Goal: Task Accomplishment & Management: Manage account settings

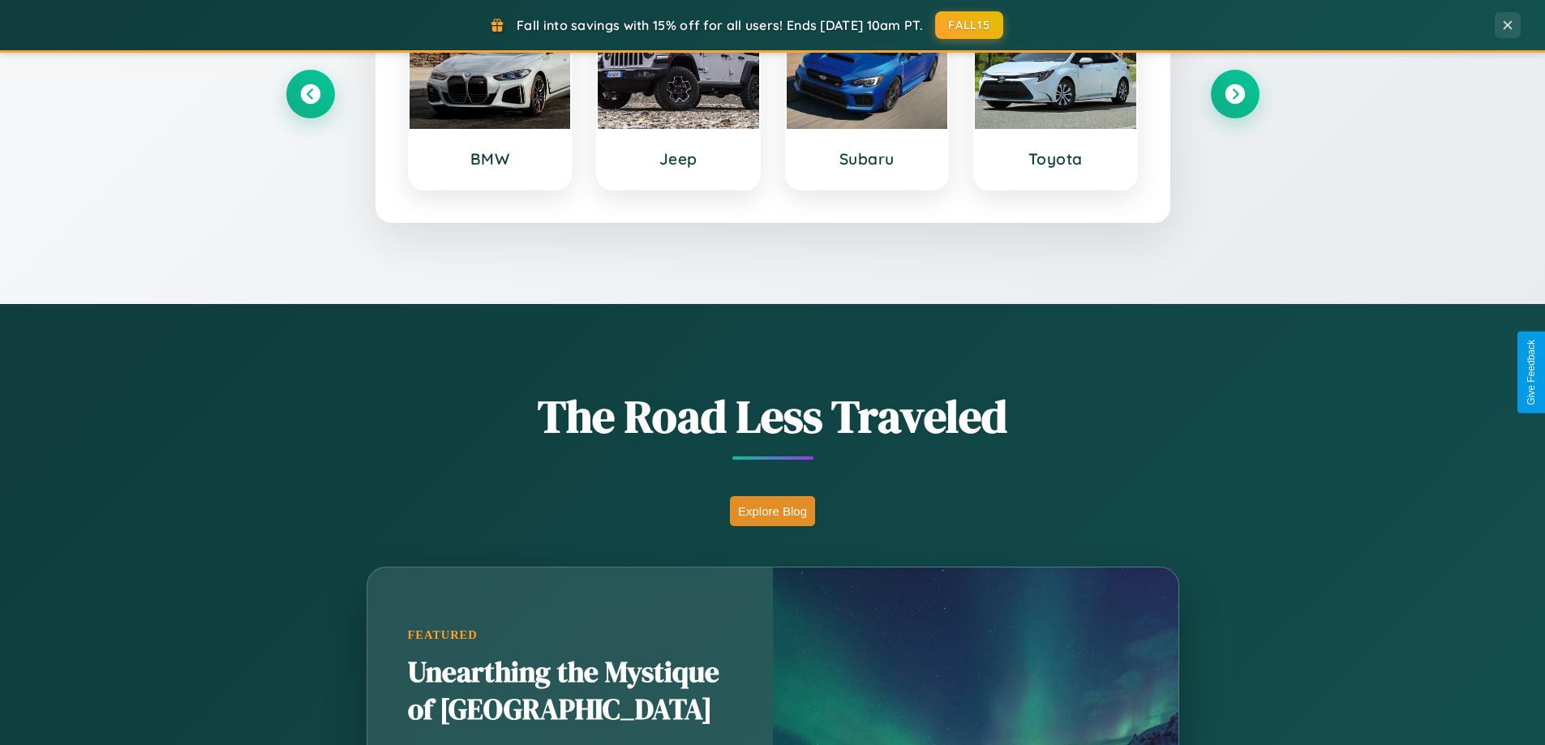
scroll to position [1116, 0]
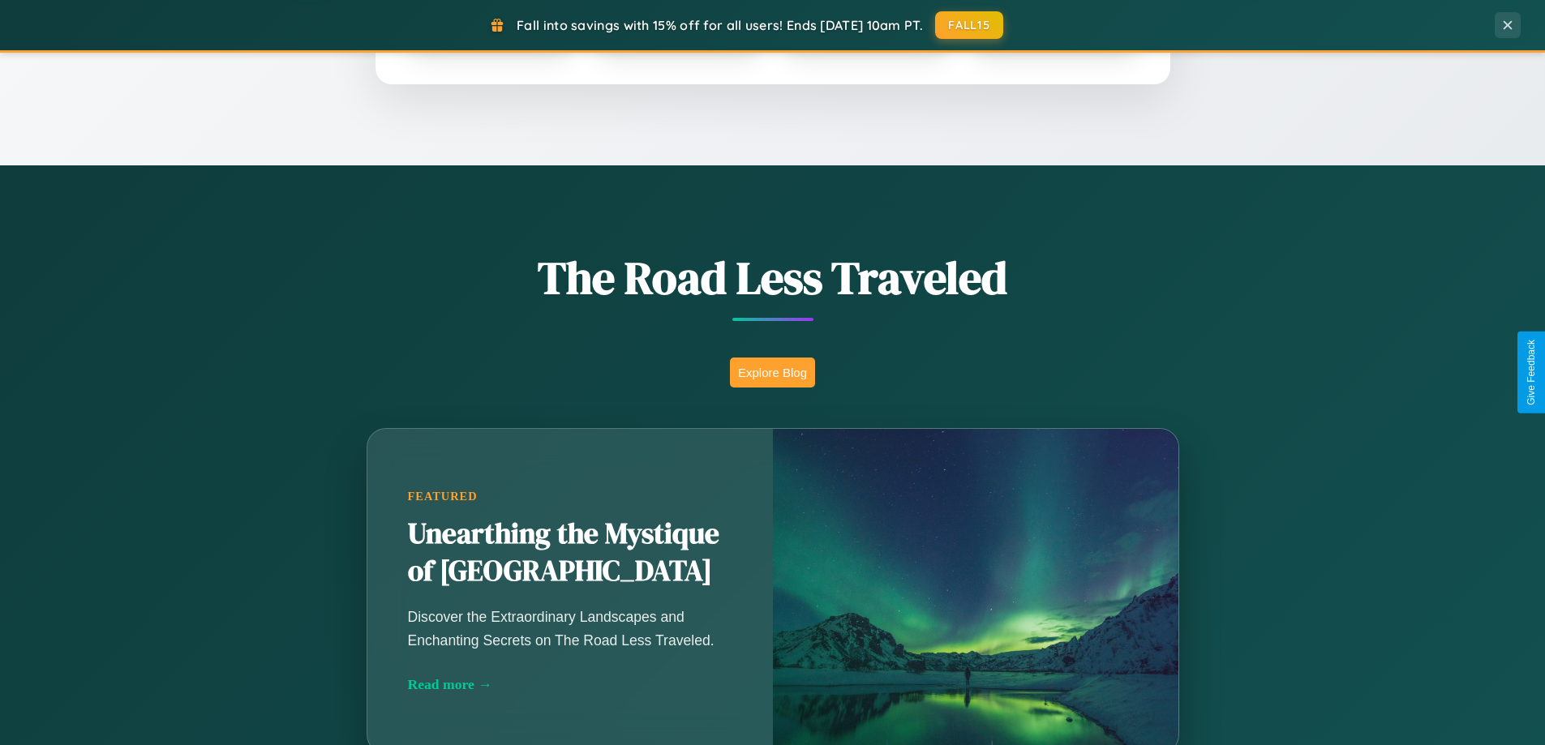
click at [772, 372] on button "Explore Blog" at bounding box center [772, 373] width 85 height 30
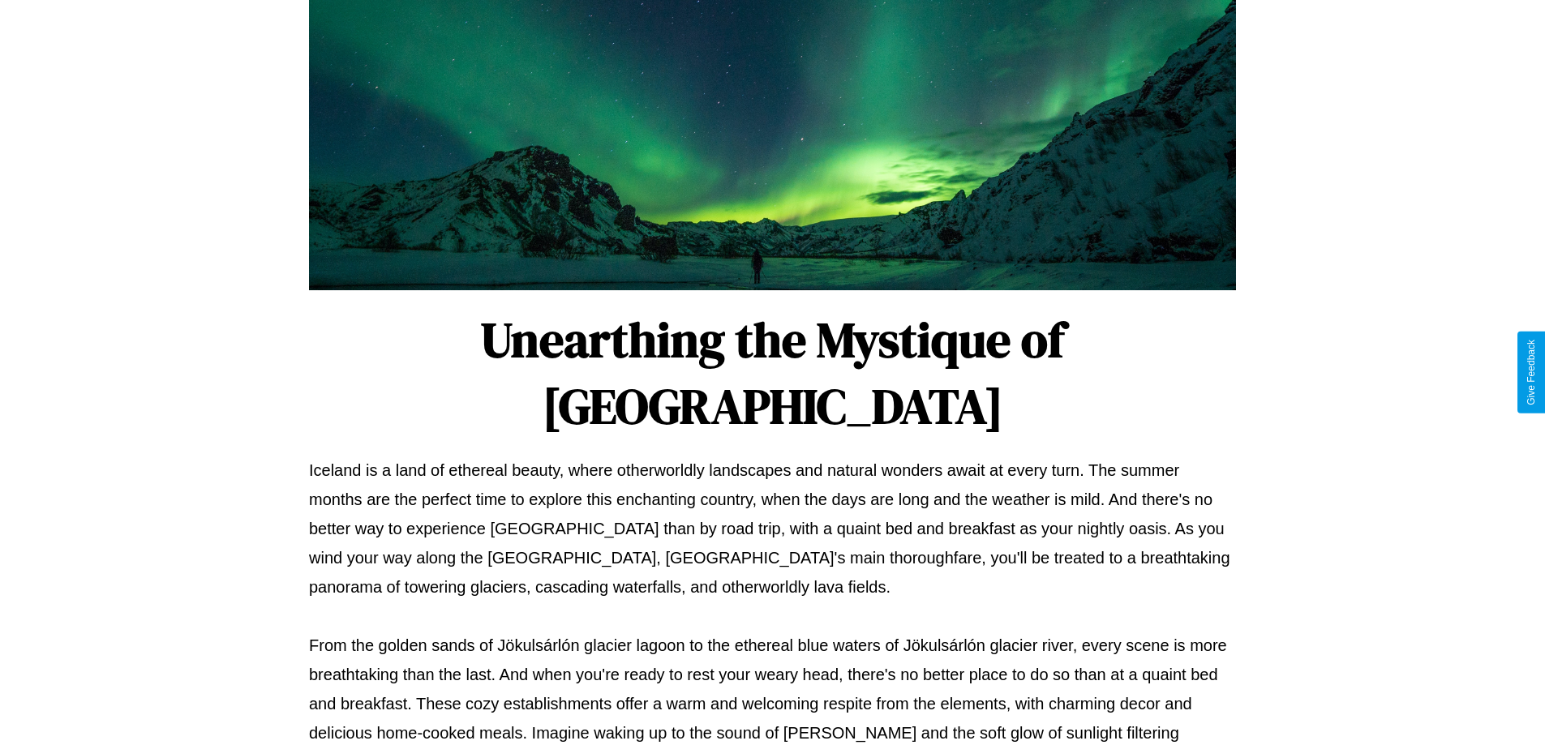
scroll to position [525, 0]
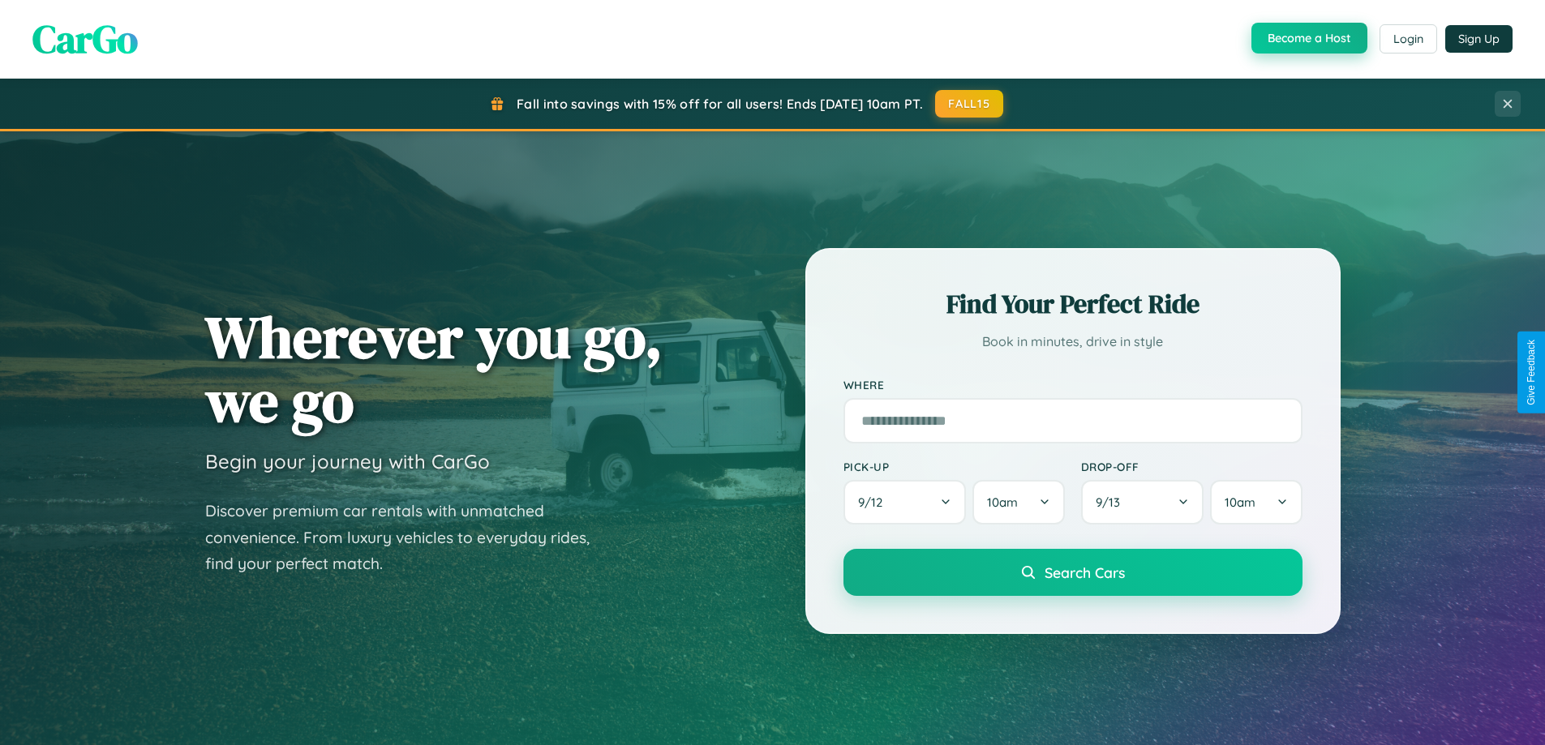
click at [1307, 39] on button "Become a Host" at bounding box center [1309, 38] width 116 height 31
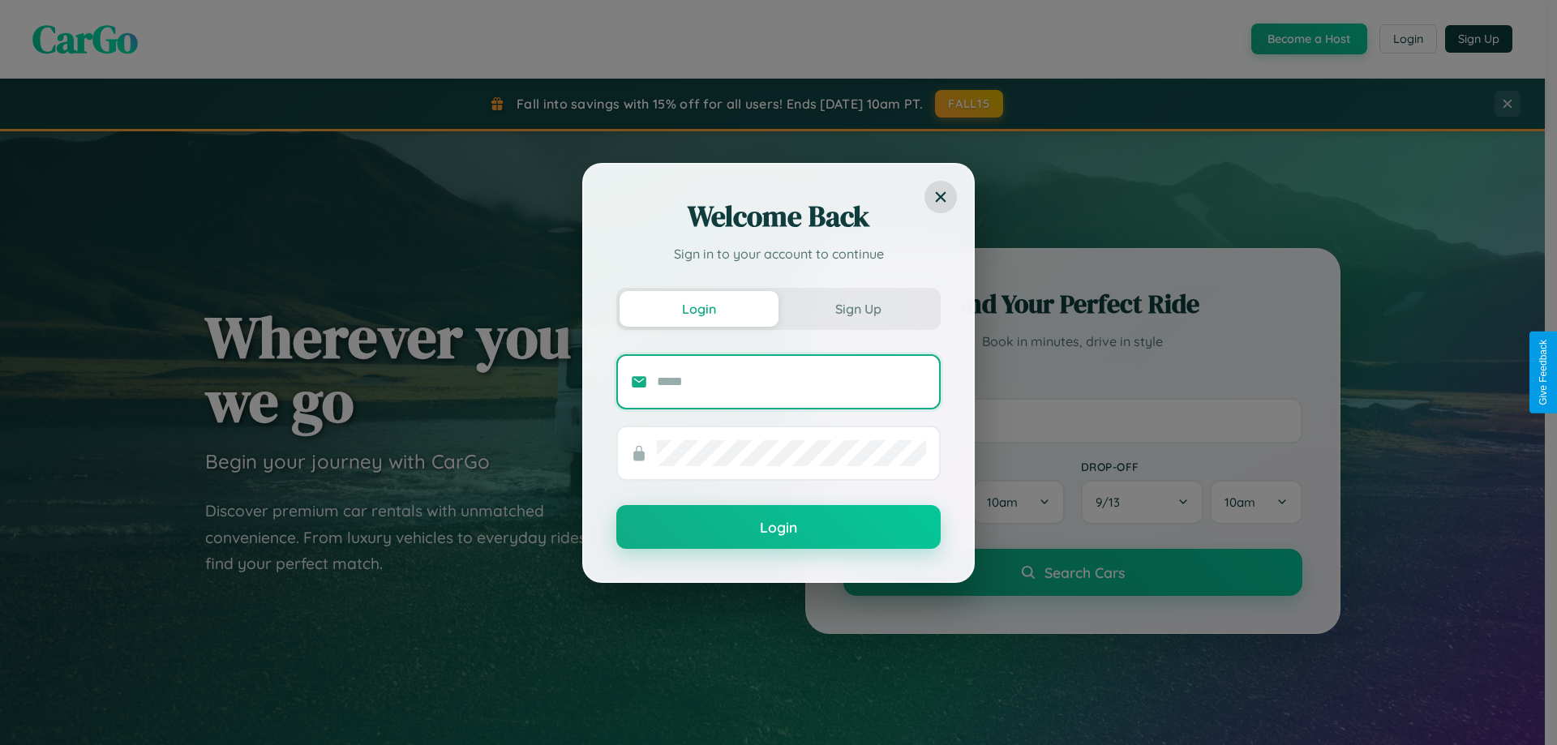
click at [791, 381] on input "text" at bounding box center [791, 382] width 269 height 26
type input "**********"
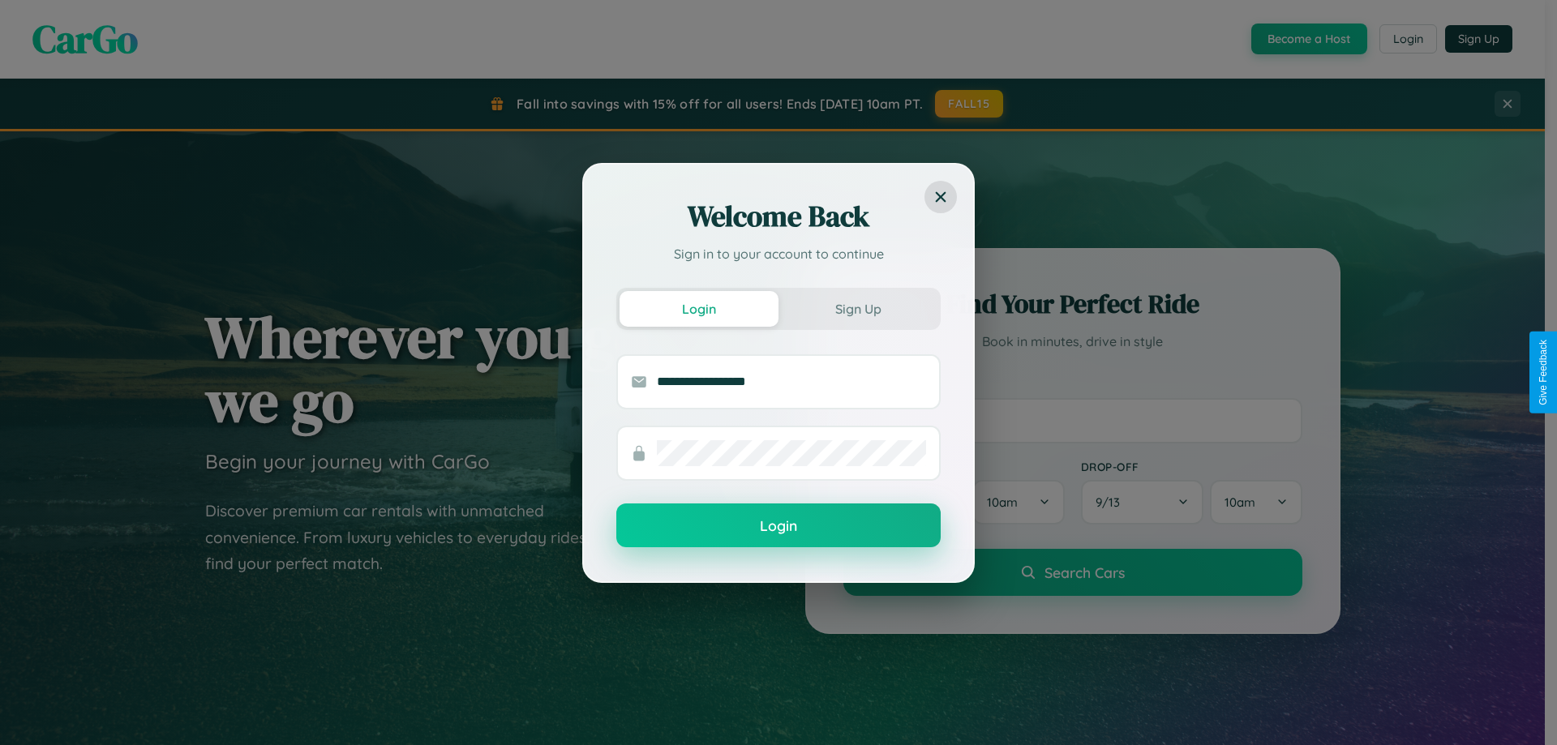
click at [778, 526] on button "Login" at bounding box center [778, 526] width 324 height 44
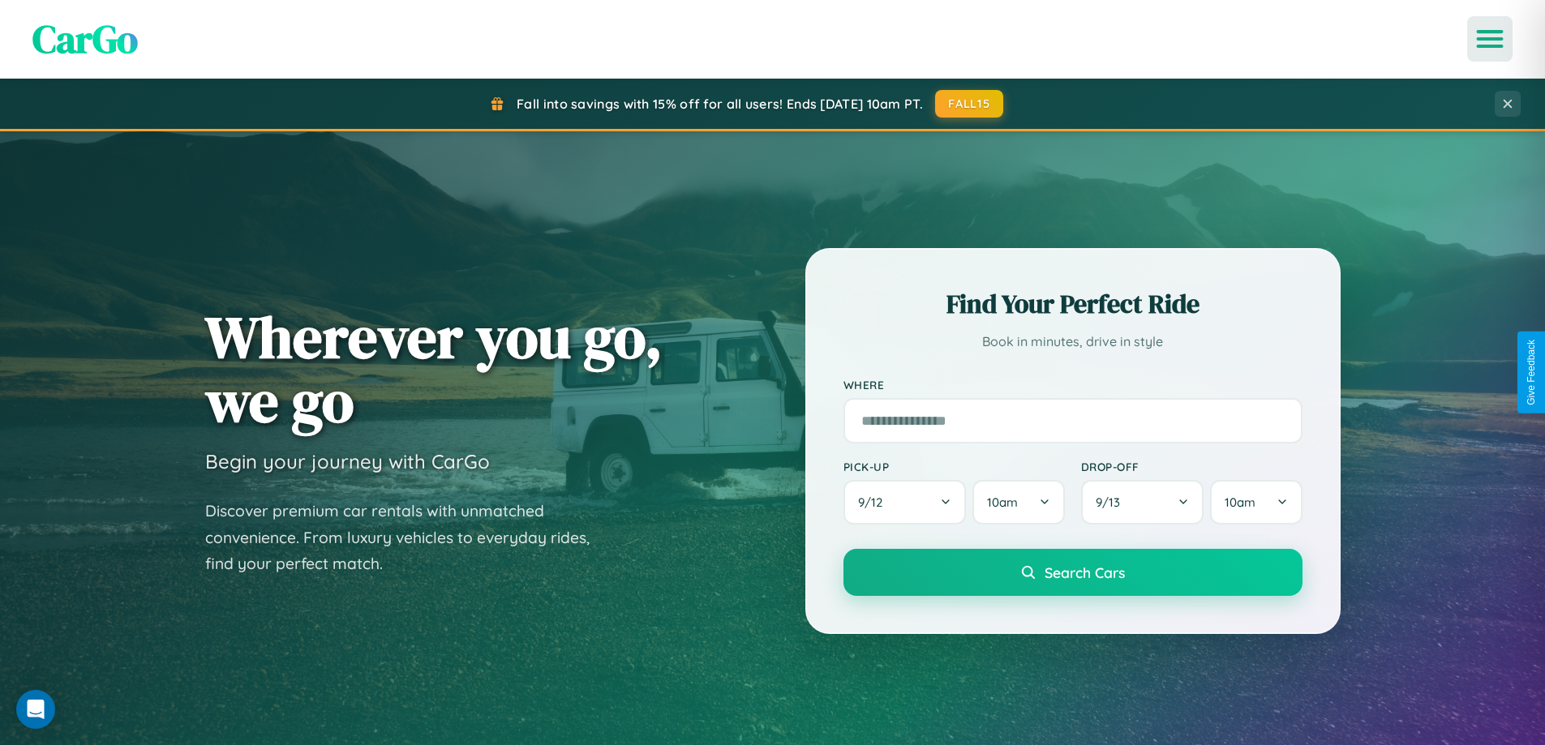
click at [1490, 39] on icon "Open menu" at bounding box center [1490, 39] width 24 height 15
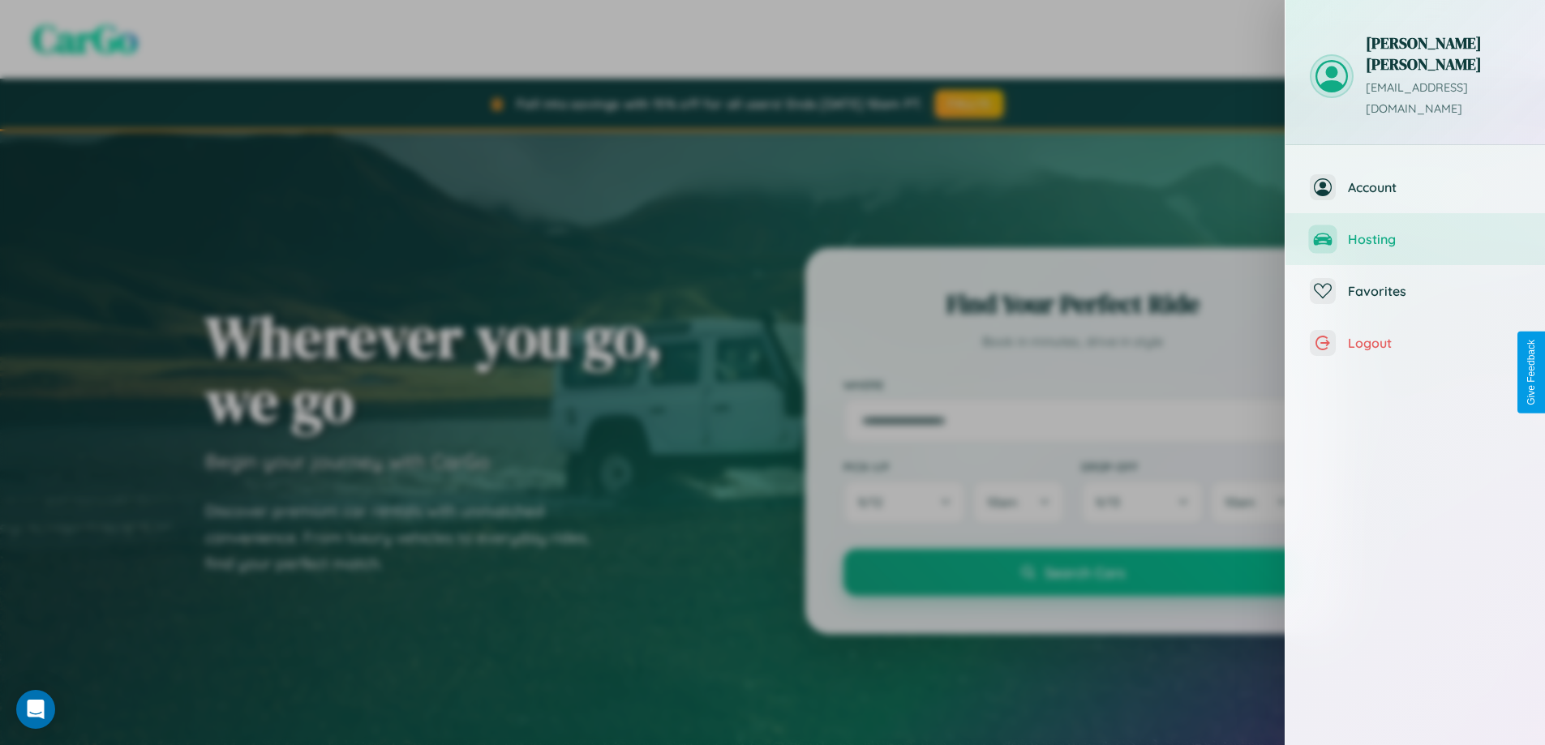
click at [1415, 231] on span "Hosting" at bounding box center [1434, 239] width 173 height 16
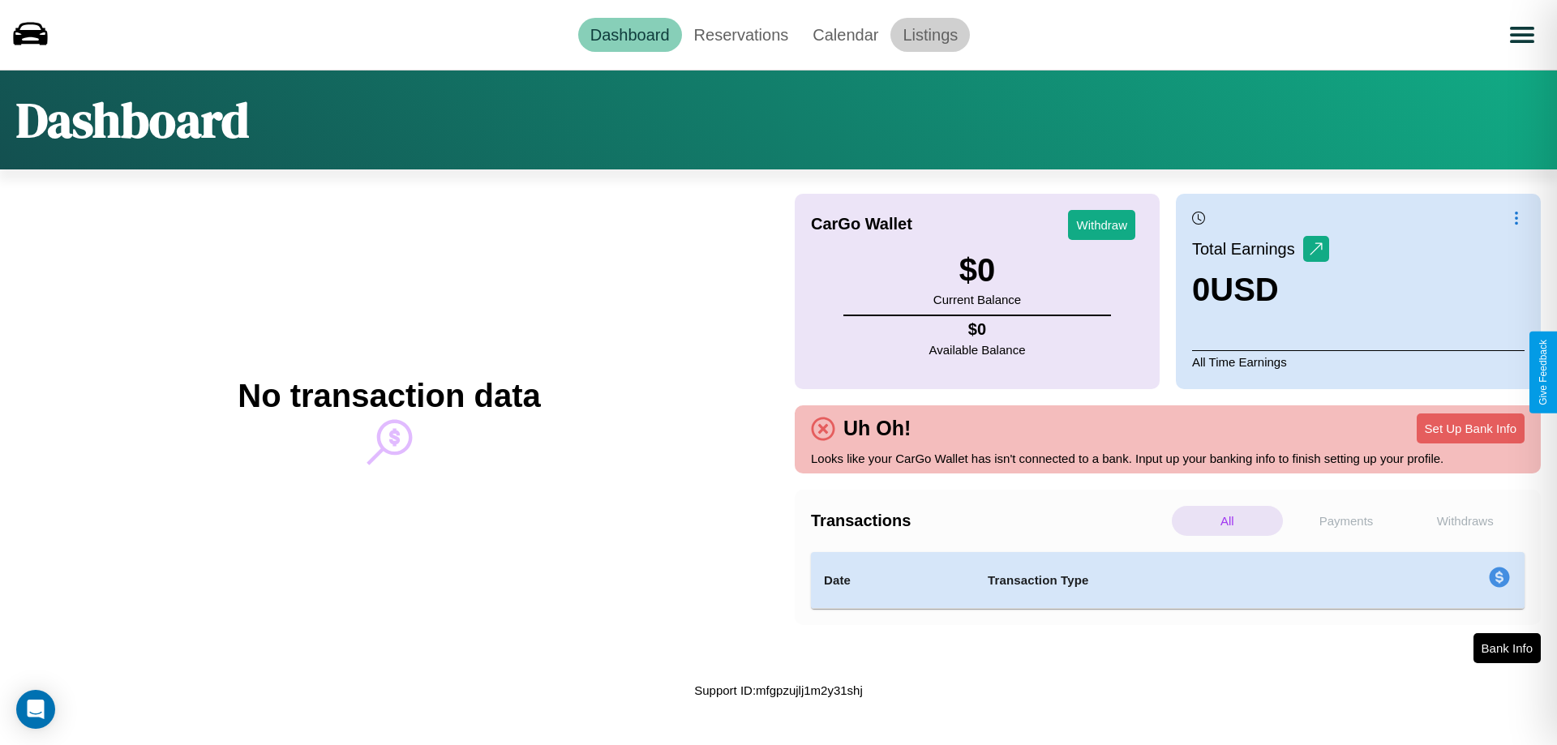
click at [930, 34] on link "Listings" at bounding box center [929, 35] width 79 height 34
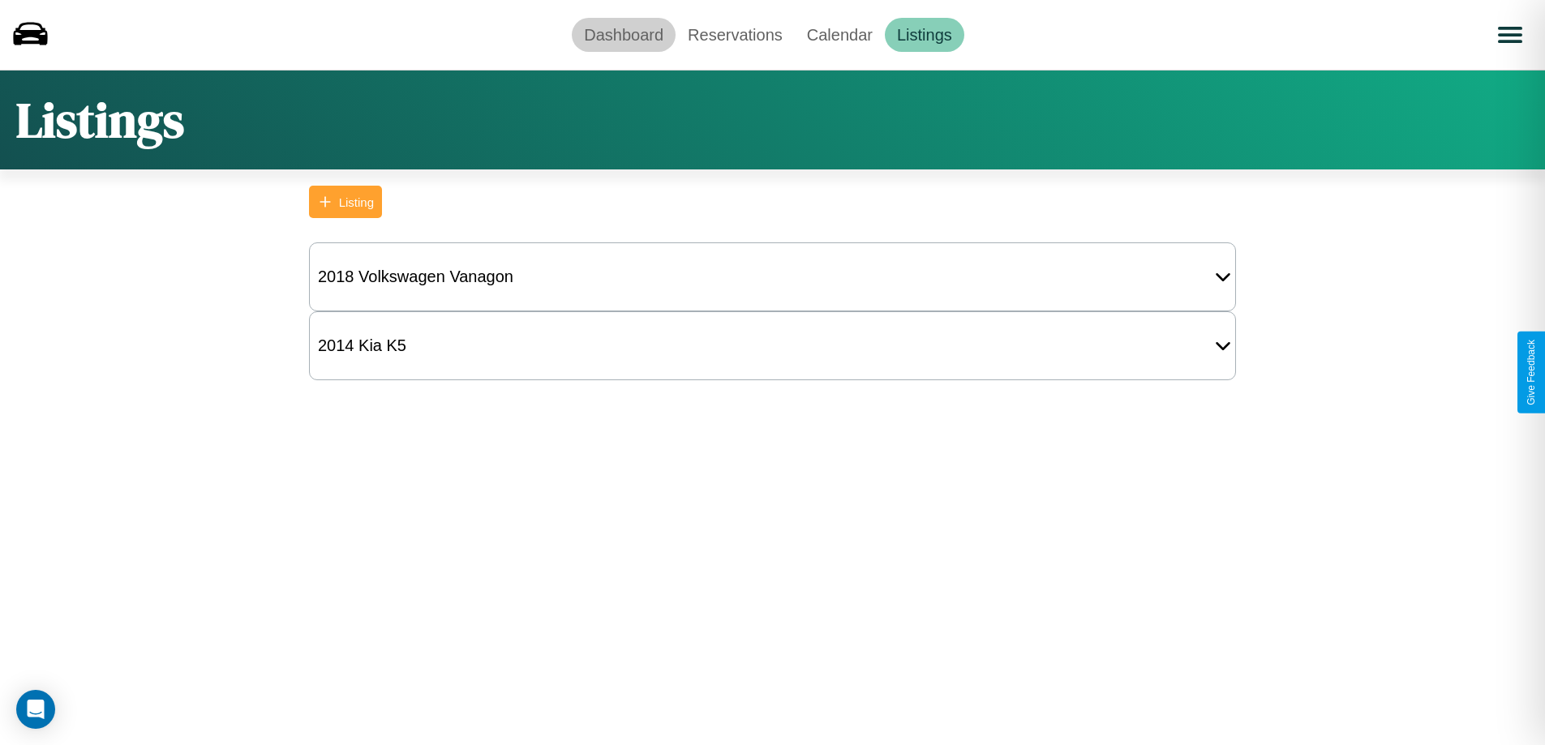
click at [624, 34] on link "Dashboard" at bounding box center [624, 35] width 104 height 34
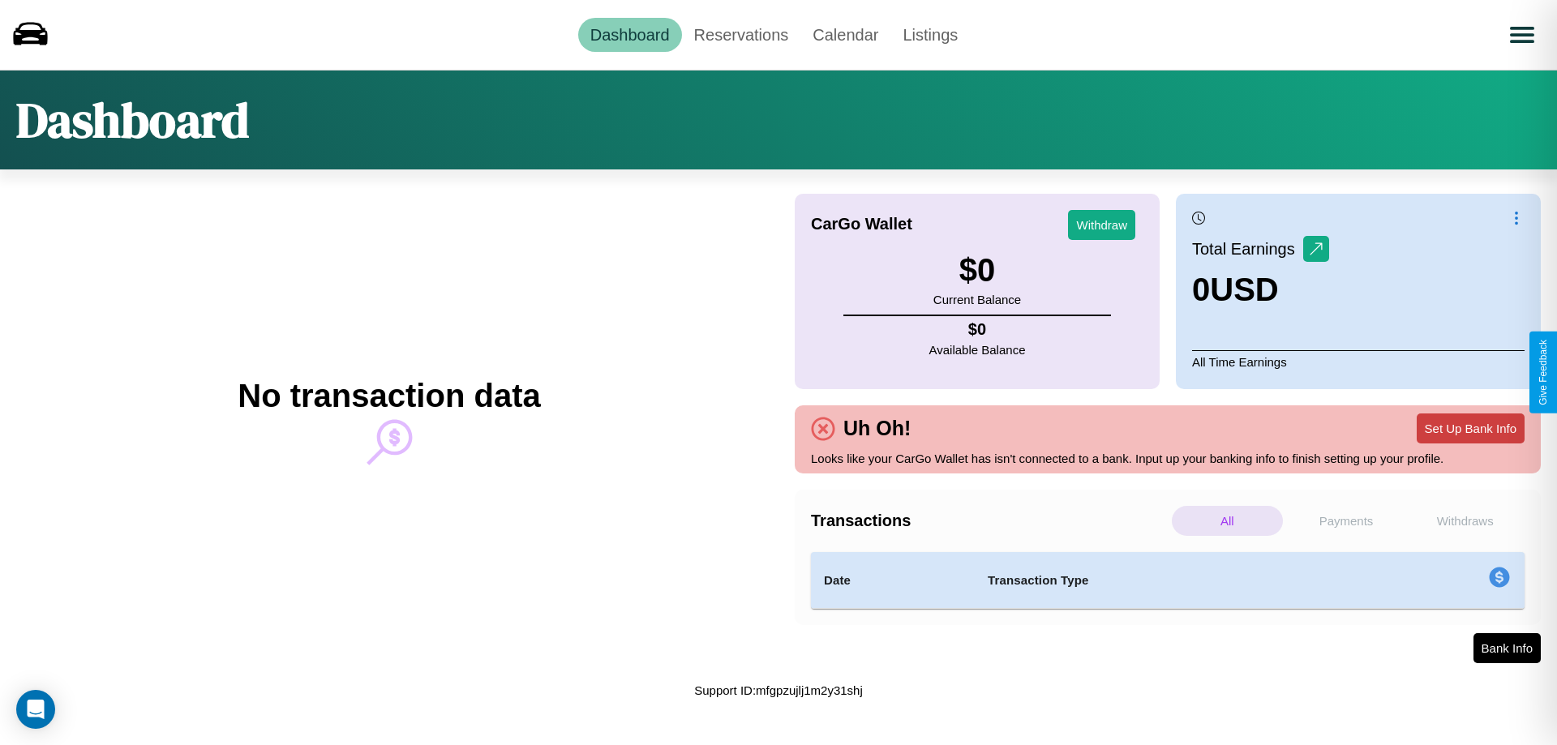
click at [1470, 428] on button "Set Up Bank Info" at bounding box center [1471, 429] width 108 height 30
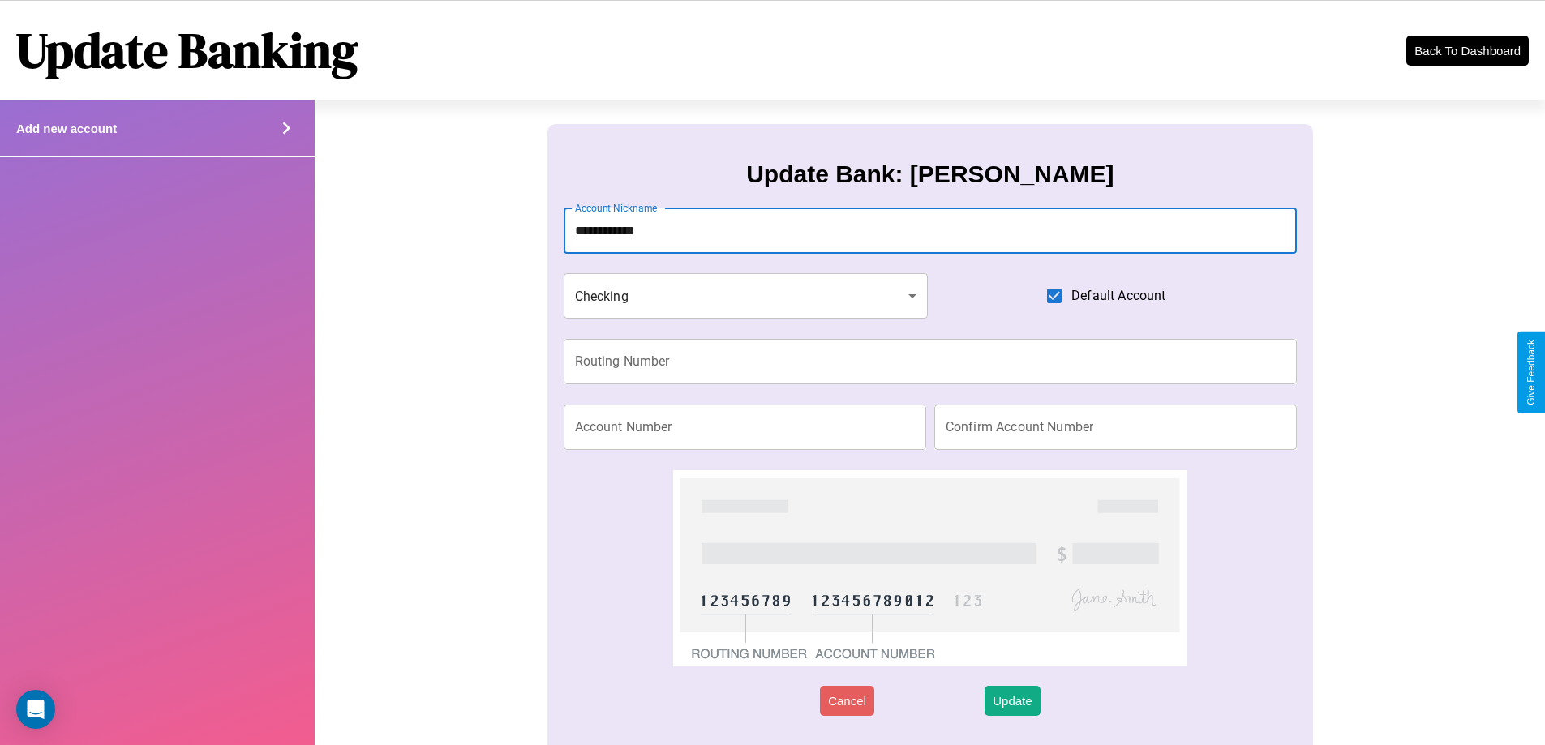
type input "**********"
